Goal: Task Accomplishment & Management: Manage account settings

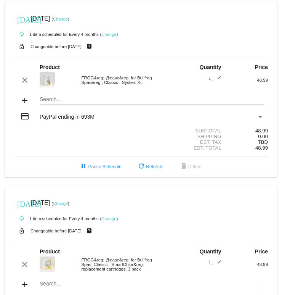
click at [68, 20] on link "Change" at bounding box center [60, 19] width 15 height 5
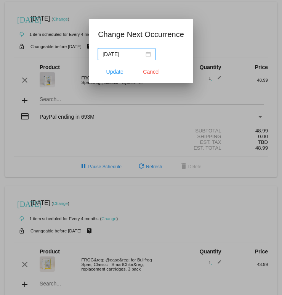
click at [146, 56] on div "[DATE]" at bounding box center [127, 54] width 48 height 8
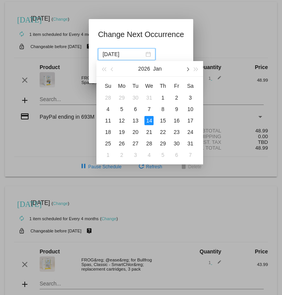
click at [188, 70] on span "button" at bounding box center [188, 70] width 4 height 4
click at [122, 122] on div "16" at bounding box center [121, 120] width 9 height 9
type input "[DATE]"
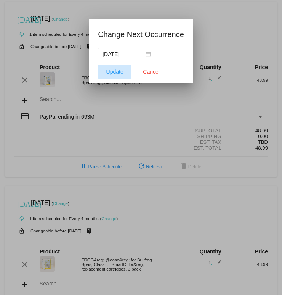
click at [115, 71] on span "Update" at bounding box center [114, 72] width 17 height 6
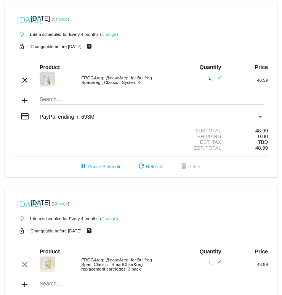
click at [68, 19] on link "Change" at bounding box center [60, 19] width 15 height 5
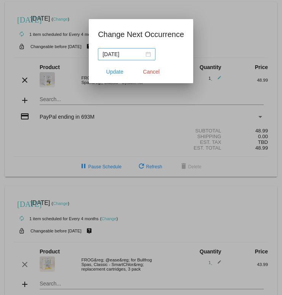
click at [147, 55] on div "[DATE]" at bounding box center [127, 54] width 48 height 8
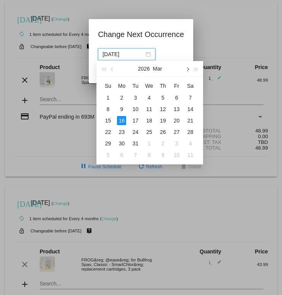
click at [189, 70] on button "button" at bounding box center [187, 68] width 8 height 15
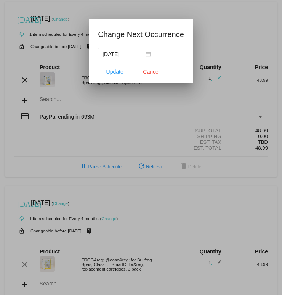
click at [210, 37] on div at bounding box center [141, 147] width 282 height 295
